Goal: Information Seeking & Learning: Learn about a topic

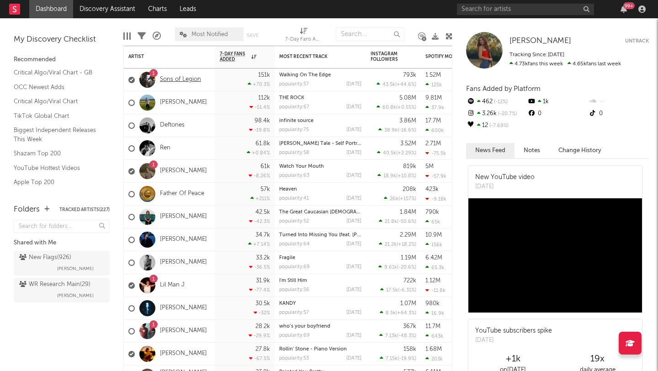
click at [197, 79] on link "Sons of Legion" at bounding box center [180, 80] width 41 height 8
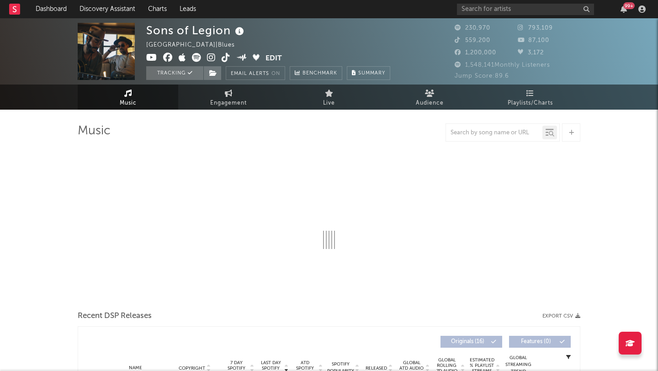
select select "6m"
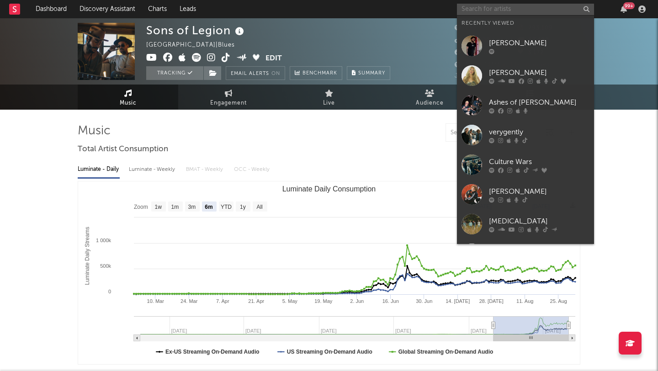
click at [477, 11] on input "text" at bounding box center [525, 9] width 137 height 11
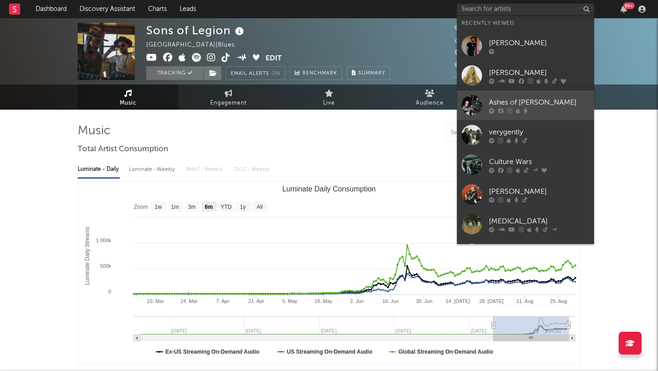
click at [535, 99] on div "Ashes of [PERSON_NAME]" at bounding box center [539, 102] width 101 height 11
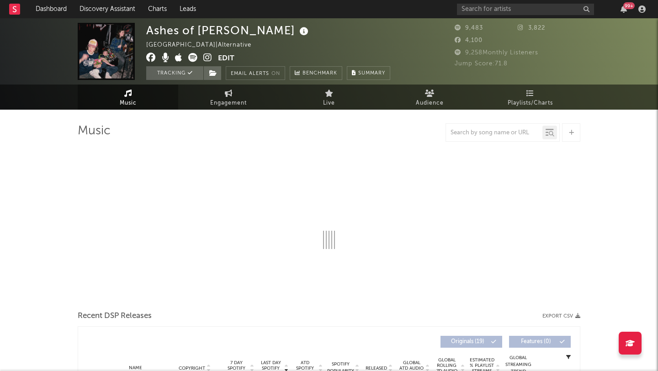
select select "6m"
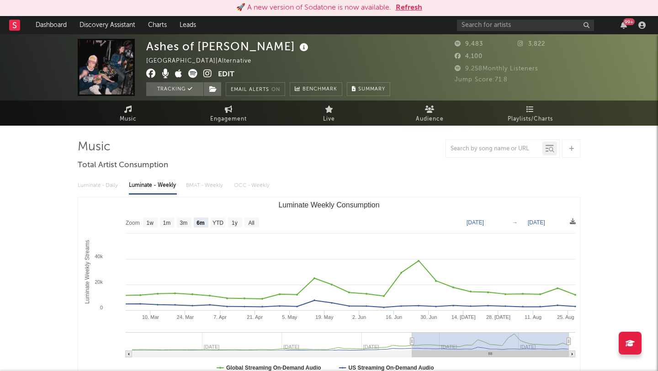
click at [417, 9] on button "Refresh" at bounding box center [409, 7] width 27 height 11
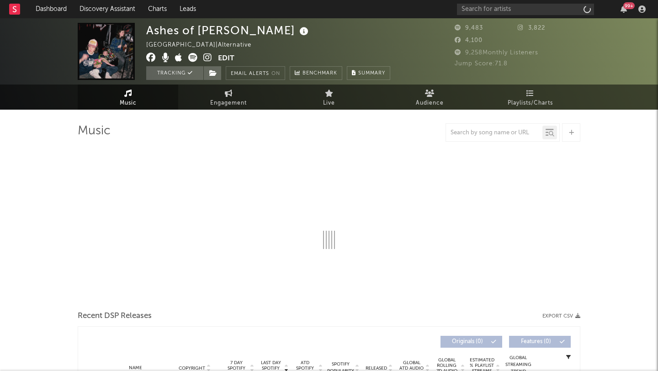
select select "6m"
